Goal: Task Accomplishment & Management: Use online tool/utility

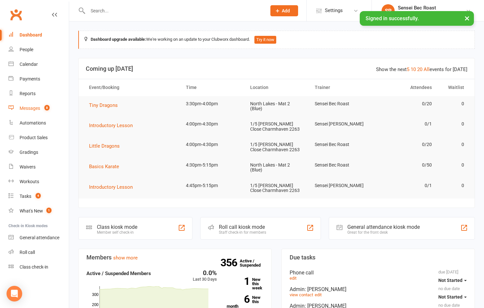
click at [33, 111] on div "Messages" at bounding box center [30, 108] width 21 height 5
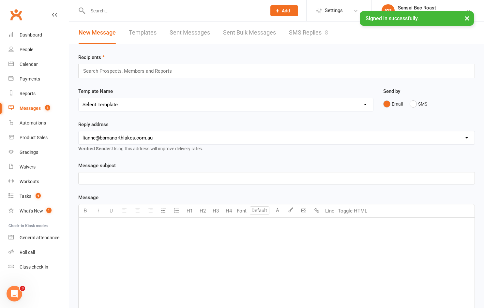
click at [306, 34] on link "SMS Replies 8" at bounding box center [308, 33] width 39 height 23
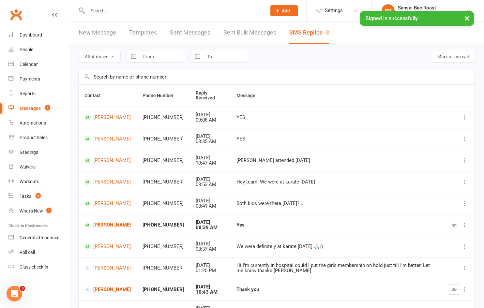
click at [111, 35] on link "New Message" at bounding box center [98, 33] width 38 height 23
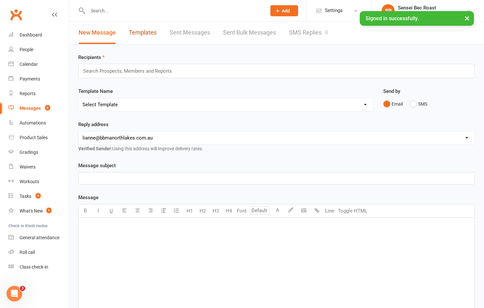
click at [147, 34] on link "Templates" at bounding box center [143, 33] width 28 height 23
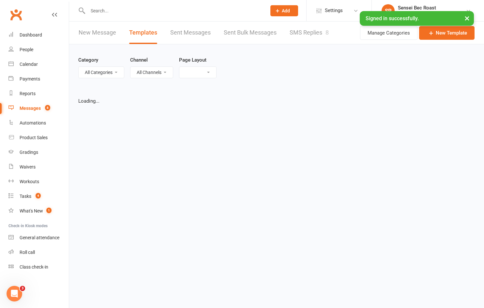
select select "grid"
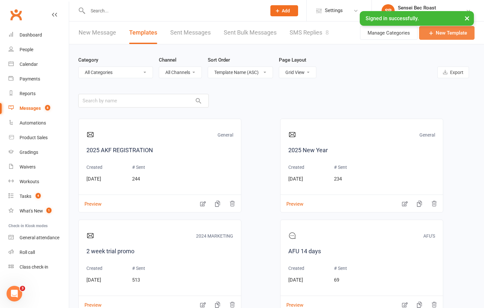
click at [445, 36] on link "New Template" at bounding box center [446, 33] width 55 height 14
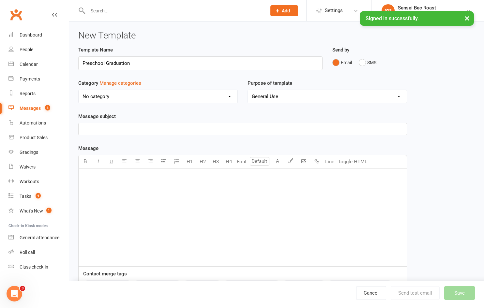
type input "Preschool Graduation"
click at [175, 96] on select "No category 2024 MARKETING 2025 Marketing AFU'S General Marketing [PERSON_NAME]…" at bounding box center [158, 96] width 159 height 13
click at [79, 90] on select "No category 2024 MARKETING 2025 Marketing AFU'S General Marketing [PERSON_NAME]…" at bounding box center [158, 96] width 159 height 13
click at [256, 96] on select "General Use Grading Events" at bounding box center [327, 96] width 159 height 13
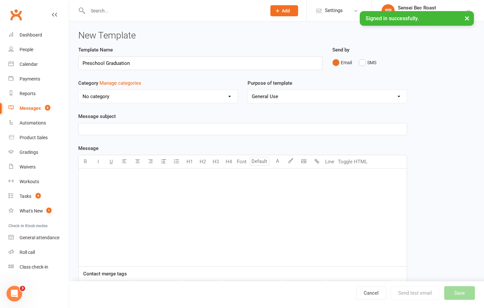
drag, startPoint x: 132, startPoint y: 134, endPoint x: 135, endPoint y: 132, distance: 4.4
click at [92, 182] on div "﻿" at bounding box center [243, 218] width 328 height 98
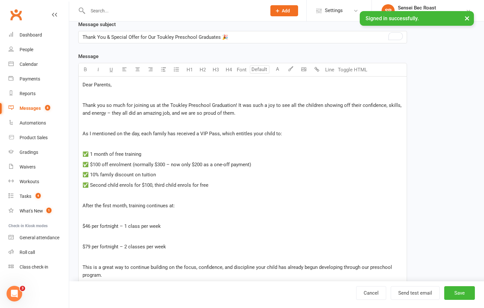
scroll to position [66, 0]
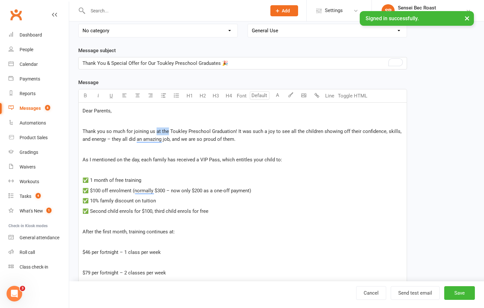
drag, startPoint x: 156, startPoint y: 132, endPoint x: 167, endPoint y: 133, distance: 11.1
click at [167, 133] on span "Thank you so much for joining us at the Toukley Preschool Graduation! It was su…" at bounding box center [243, 136] width 321 height 14
click at [105, 170] on p "﻿" at bounding box center [243, 170] width 321 height 8
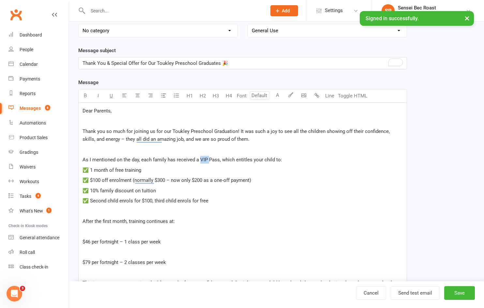
drag, startPoint x: 199, startPoint y: 160, endPoint x: 210, endPoint y: 158, distance: 10.3
click at [210, 158] on span "As I mentioned on the day, each family has received a VIP Pass, which entitles …" at bounding box center [183, 160] width 200 height 6
drag, startPoint x: 202, startPoint y: 160, endPoint x: 206, endPoint y: 160, distance: 3.3
click at [203, 160] on span "As I mentioned on the day, each family has received a VIP Pass, which entitles …" at bounding box center [183, 160] width 200 height 6
drag, startPoint x: 219, startPoint y: 158, endPoint x: 200, endPoint y: 159, distance: 18.9
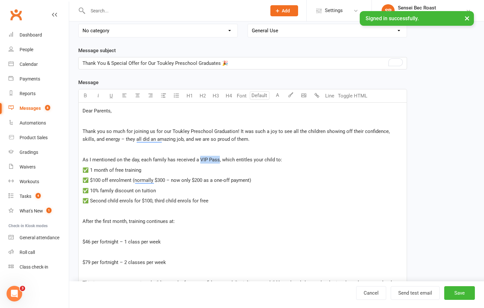
click at [200, 159] on span "As I mentioned on the day, each family has received a VIP Pass, which entitles …" at bounding box center [183, 160] width 200 height 6
drag, startPoint x: 154, startPoint y: 171, endPoint x: 90, endPoint y: 170, distance: 63.7
click at [90, 170] on p "✅ 1 month of free training" at bounding box center [243, 170] width 321 height 8
drag, startPoint x: 132, startPoint y: 179, endPoint x: 90, endPoint y: 182, distance: 41.9
click at [90, 182] on span "✅ $100 off enrolment (normally $300 – now only $200 as a one-off payment)" at bounding box center [167, 181] width 169 height 6
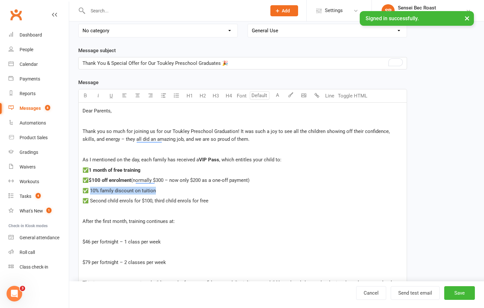
drag, startPoint x: 159, startPoint y: 188, endPoint x: 90, endPoint y: 192, distance: 68.6
click at [90, 192] on p "✅ 10% family discount on tuition" at bounding box center [243, 191] width 321 height 8
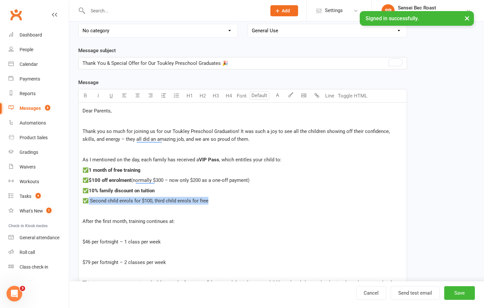
drag, startPoint x: 212, startPoint y: 199, endPoint x: 89, endPoint y: 204, distance: 122.2
click at [89, 204] on p "✅ Second child enrols for $100, third child enrols for free" at bounding box center [243, 201] width 321 height 8
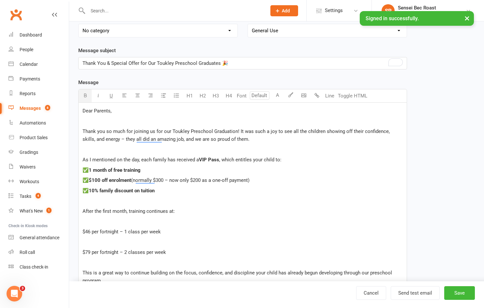
click at [101, 222] on p "﻿" at bounding box center [243, 222] width 321 height 8
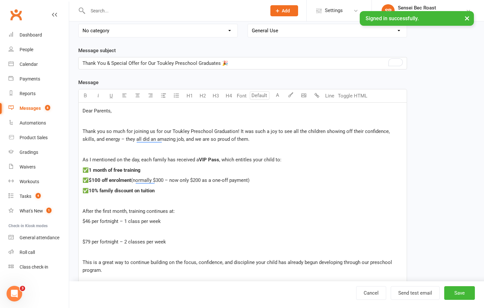
click at [98, 229] on p "﻿" at bounding box center [243, 232] width 321 height 8
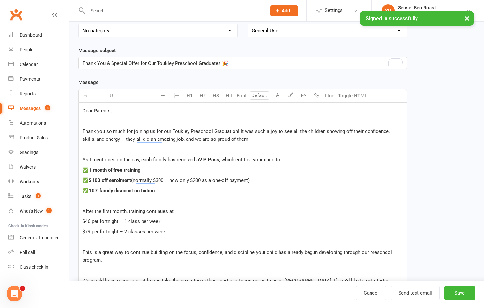
click at [81, 221] on div "Dear Parents, ﻿ Thank you so much for joining us for our Toukley Preschool Grad…" at bounding box center [243, 231] width 328 height 256
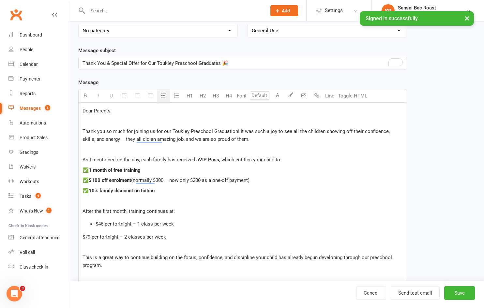
click at [165, 95] on icon "button" at bounding box center [163, 95] width 5 height 5
click at [82, 237] on div "Dear Parents, ﻿ Thank you so much for joining us for our Toukley Preschool Grad…" at bounding box center [243, 233] width 328 height 261
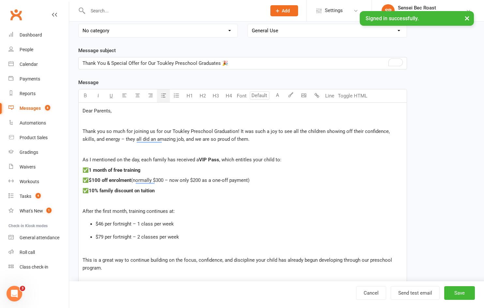
click at [165, 95] on icon "button" at bounding box center [163, 95] width 5 height 5
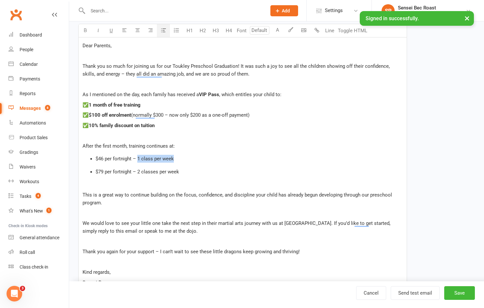
drag, startPoint x: 187, startPoint y: 158, endPoint x: 138, endPoint y: 160, distance: 49.0
click at [138, 160] on li "$46 per fortnight – 1 class per week" at bounding box center [249, 159] width 307 height 8
drag, startPoint x: 185, startPoint y: 170, endPoint x: 138, endPoint y: 174, distance: 47.5
click at [138, 174] on li "$79 per fortnight – 2 classes per week" at bounding box center [249, 172] width 307 height 8
click at [129, 203] on p "This is a great way to continue building on the focus, confidence, and discipli…" at bounding box center [243, 199] width 321 height 16
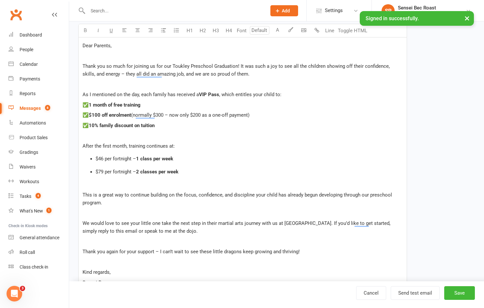
click at [112, 212] on p "﻿" at bounding box center [243, 214] width 321 height 8
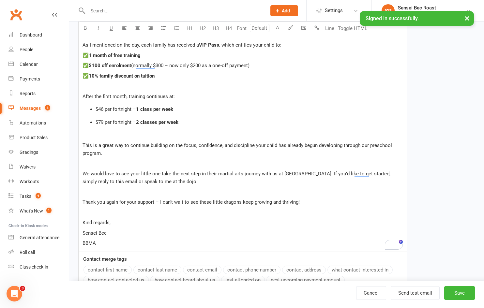
scroll to position [196, 0]
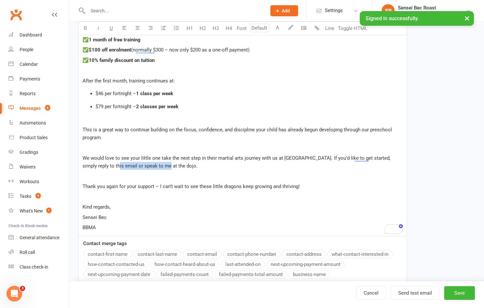
drag, startPoint x: 154, startPoint y: 165, endPoint x: 103, endPoint y: 168, distance: 50.7
click at [103, 168] on p "We would love to see your little one take the next step in their martial arts j…" at bounding box center [243, 162] width 321 height 16
click at [112, 216] on p "Sensei Bec" at bounding box center [243, 218] width 321 height 8
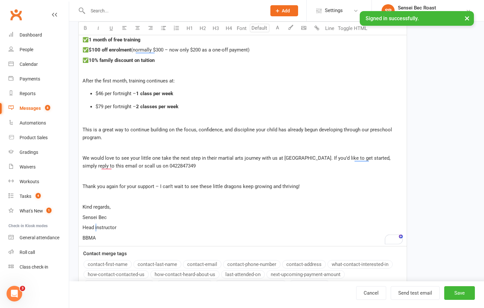
click at [96, 228] on span "Head instructor" at bounding box center [100, 228] width 34 height 6
click at [107, 237] on p "BBMA" at bounding box center [243, 238] width 321 height 8
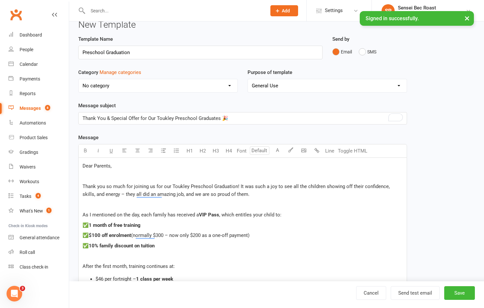
scroll to position [1, 0]
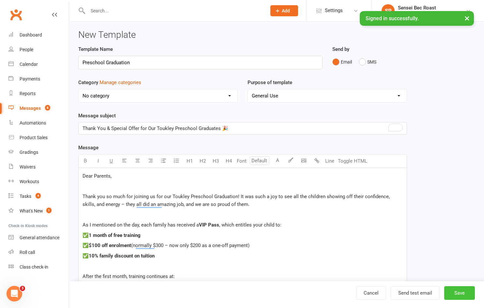
click at [456, 292] on button "Save" at bounding box center [460, 294] width 31 height 14
select select "grid"
